Goal: Find specific page/section

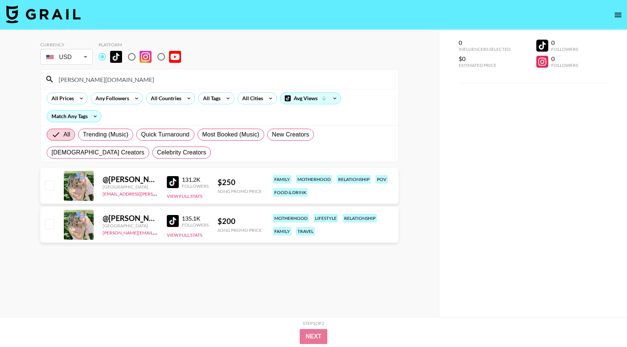
click at [156, 85] on div "[PERSON_NAME][DOMAIN_NAME]" at bounding box center [220, 78] width 358 height 19
click at [153, 80] on input "[PERSON_NAME][DOMAIN_NAME]" at bounding box center [224, 79] width 340 height 12
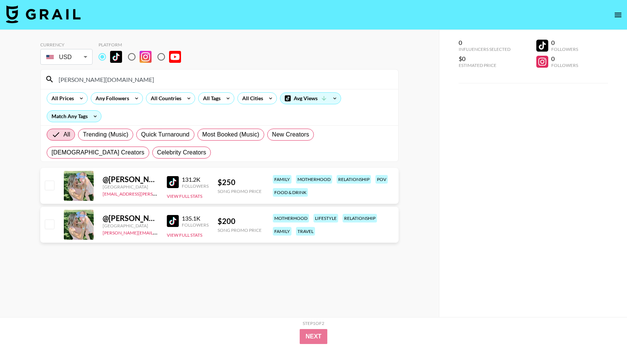
click at [153, 80] on input "[PERSON_NAME][DOMAIN_NAME]" at bounding box center [224, 79] width 340 height 12
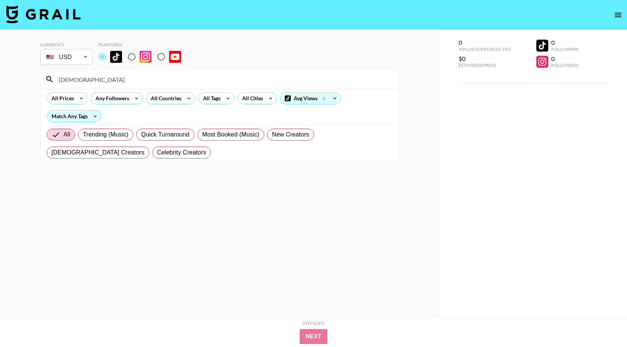
type input "[DEMOGRAPHIC_DATA]"
click at [118, 76] on input "[DEMOGRAPHIC_DATA]" at bounding box center [224, 79] width 340 height 12
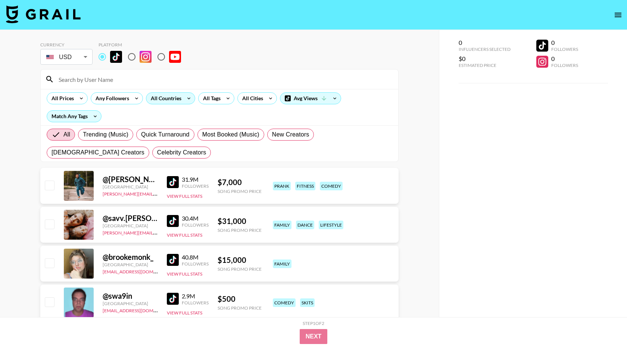
click at [180, 98] on div "All Countries" at bounding box center [164, 98] width 37 height 11
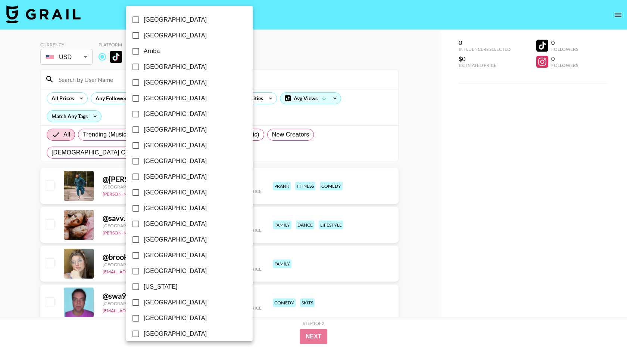
scroll to position [524, 0]
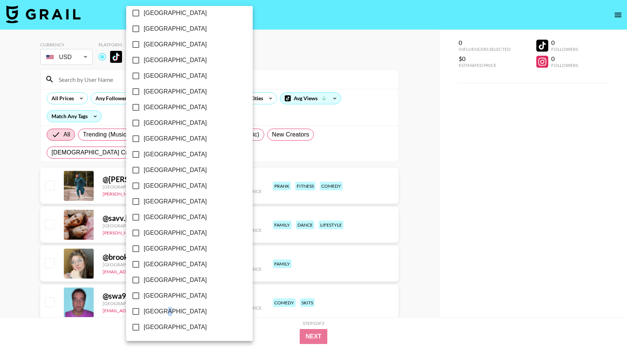
click at [162, 309] on span "[GEOGRAPHIC_DATA]" at bounding box center [175, 311] width 63 height 9
click at [78, 94] on div at bounding box center [313, 173] width 627 height 347
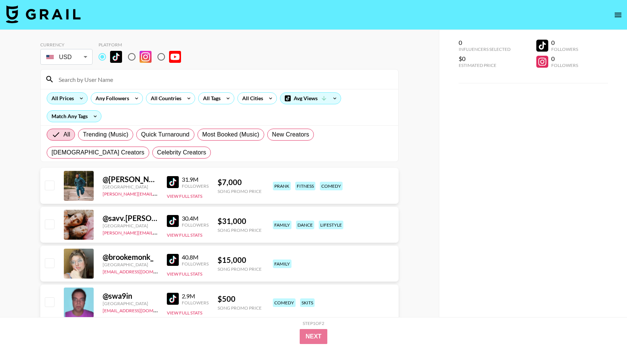
click at [77, 100] on icon at bounding box center [81, 98] width 12 height 11
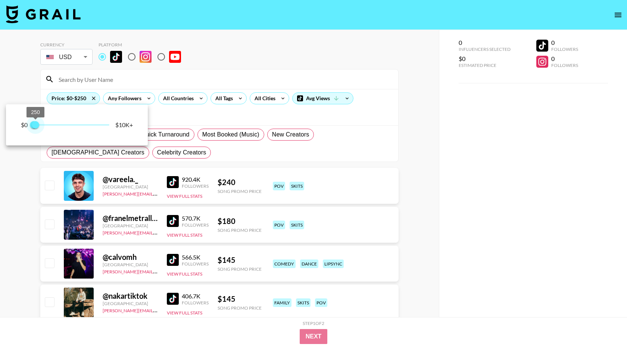
type input "500"
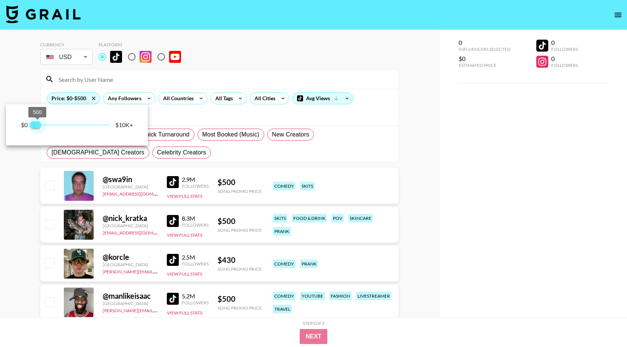
drag, startPoint x: 105, startPoint y: 125, endPoint x: 38, endPoint y: 127, distance: 67.6
click at [38, 127] on span "500" at bounding box center [37, 124] width 7 height 7
click at [158, 83] on div at bounding box center [313, 173] width 627 height 347
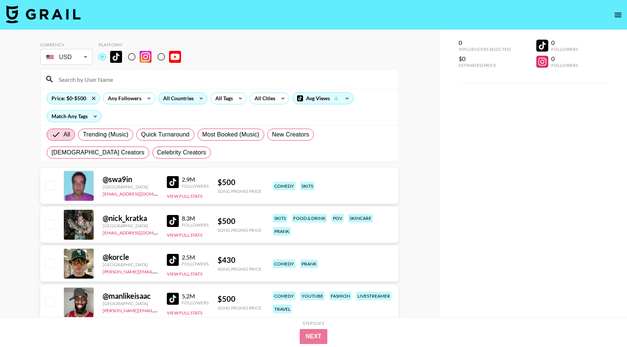
click at [177, 100] on div "All Countries" at bounding box center [177, 98] width 37 height 11
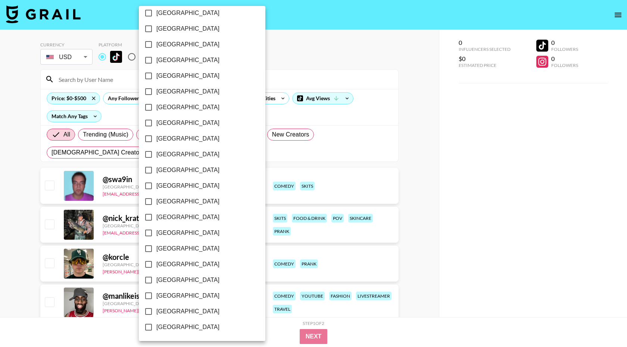
click at [178, 313] on span "[GEOGRAPHIC_DATA]" at bounding box center [187, 311] width 63 height 9
click at [156, 313] on input "[GEOGRAPHIC_DATA]" at bounding box center [149, 311] width 16 height 16
checkbox input "true"
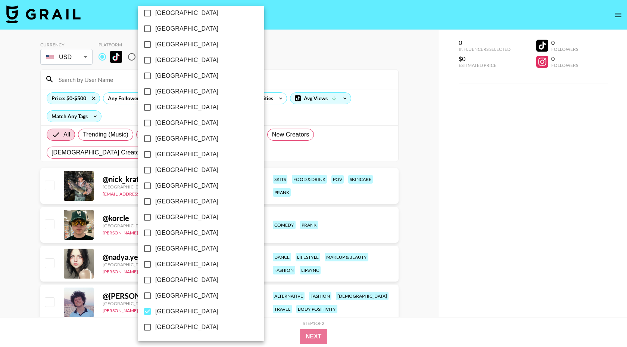
click at [403, 105] on div at bounding box center [313, 173] width 627 height 347
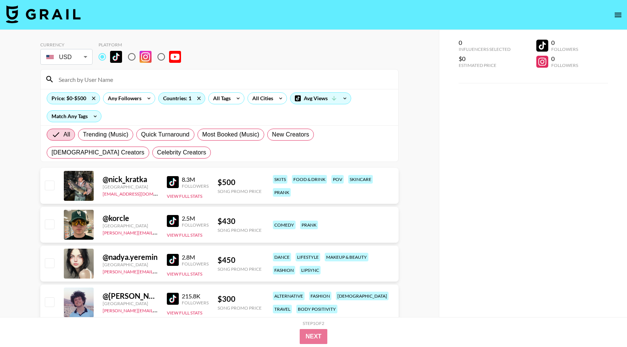
click at [170, 182] on img at bounding box center [173, 182] width 12 height 12
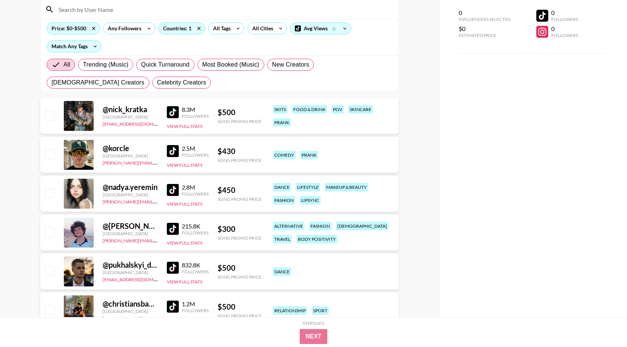
scroll to position [73, 0]
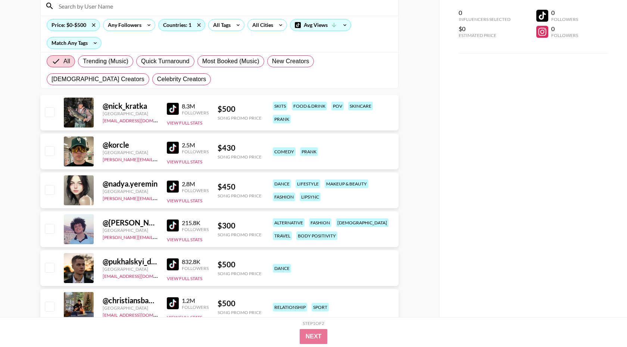
click at [174, 187] on img at bounding box center [173, 186] width 12 height 12
click at [175, 226] on img at bounding box center [173, 225] width 12 height 12
